Goal: Task Accomplishment & Management: Use online tool/utility

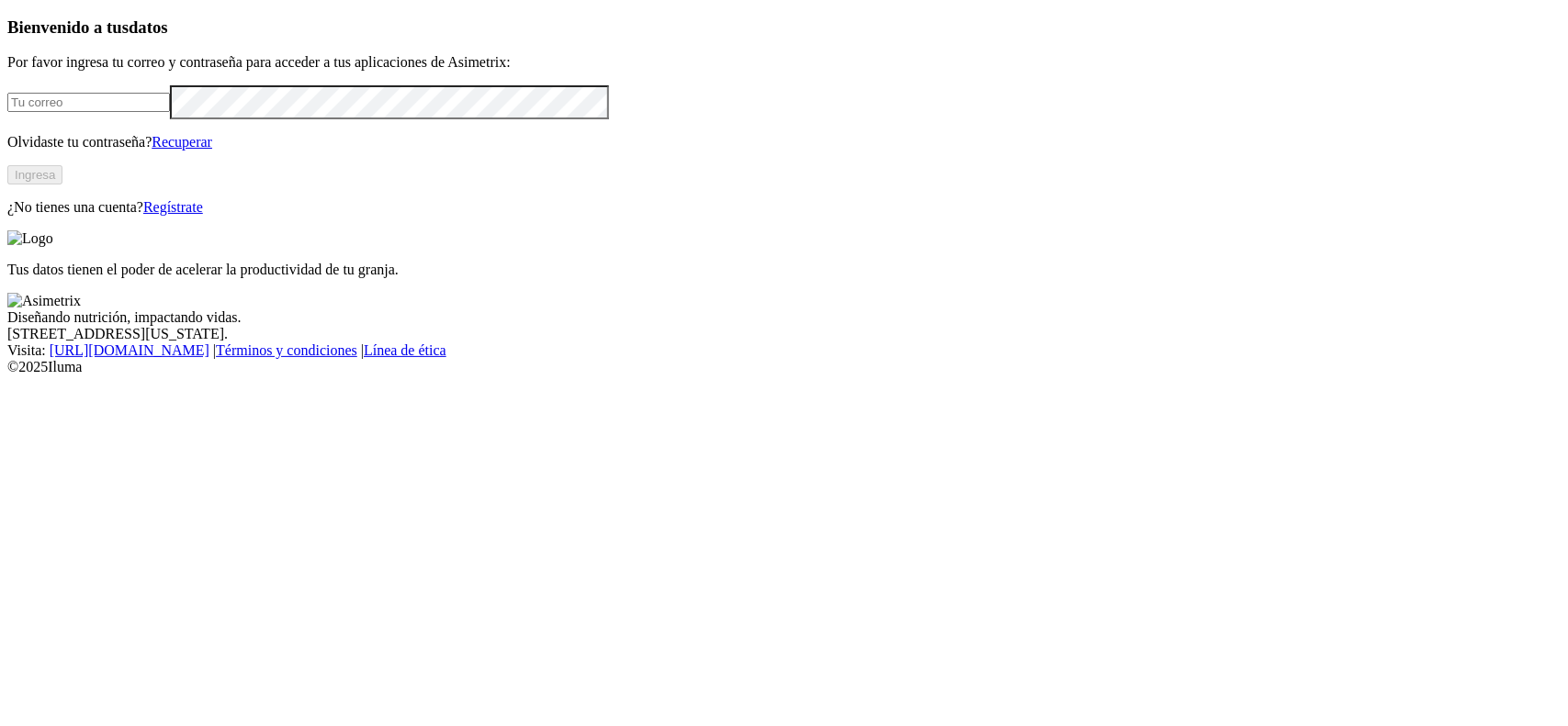
type input "juan.rativa@aliar.com.co"
click at [62, 184] on button "Ingresa" at bounding box center [35, 175] width 55 height 19
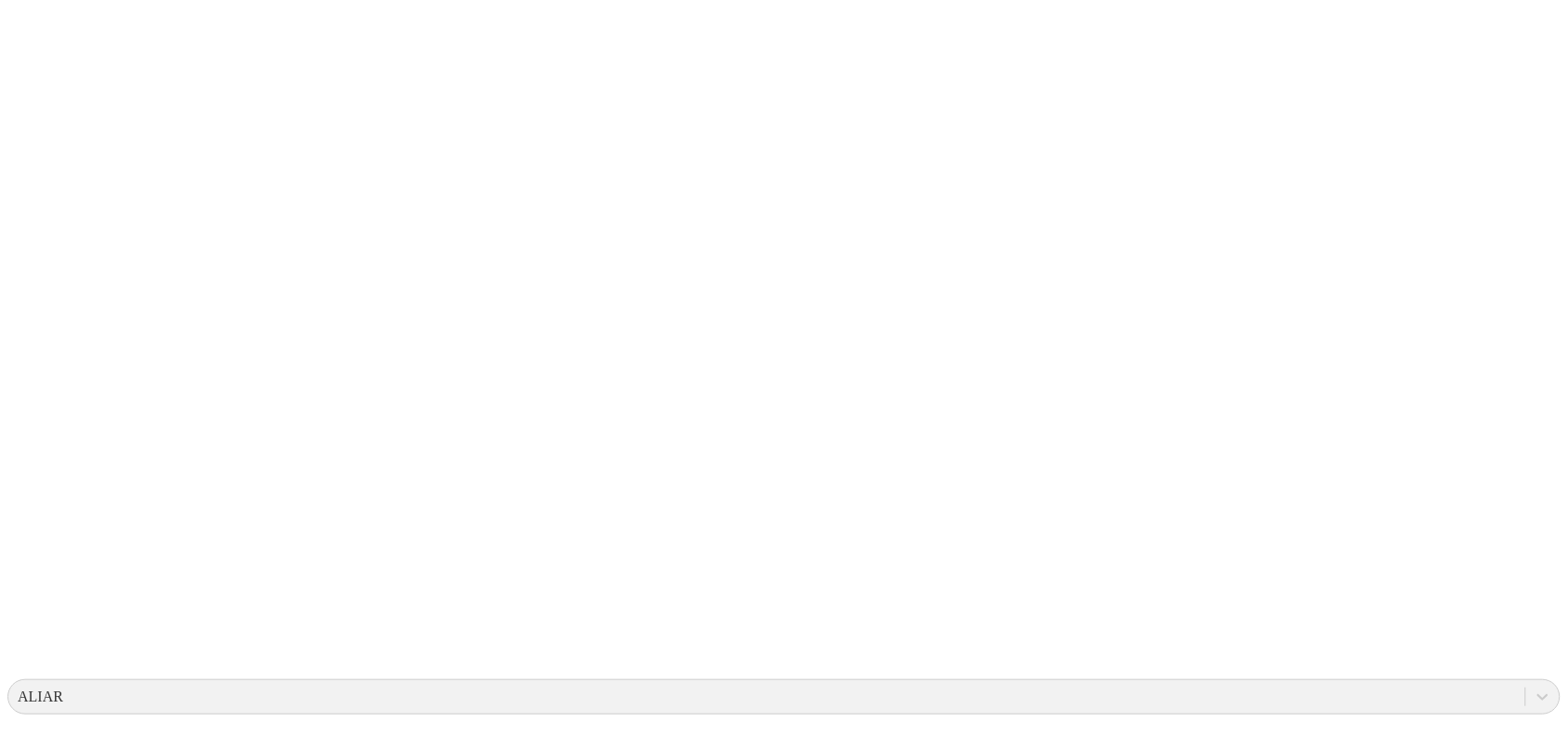
scroll to position [116, 0]
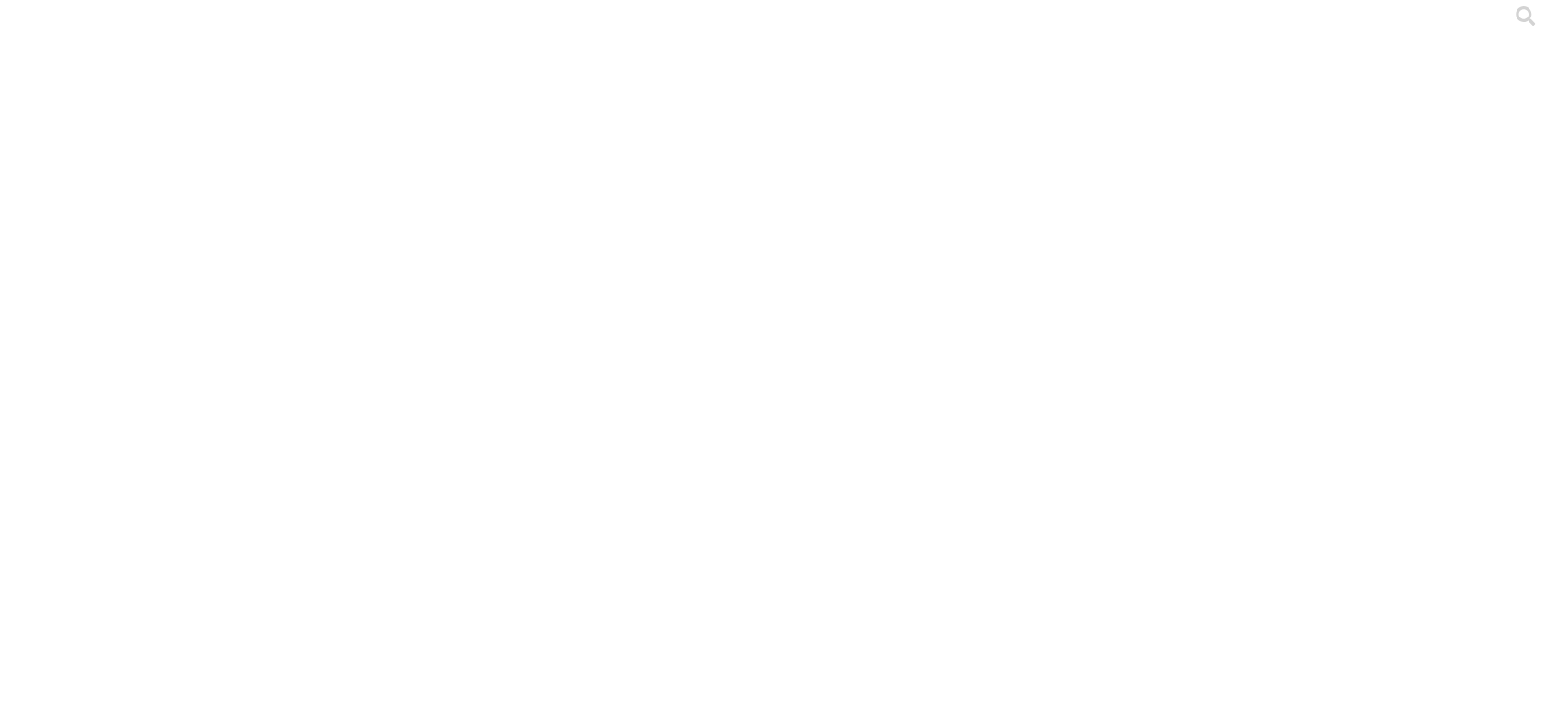
scroll to position [0, 0]
